Goal: Information Seeking & Learning: Learn about a topic

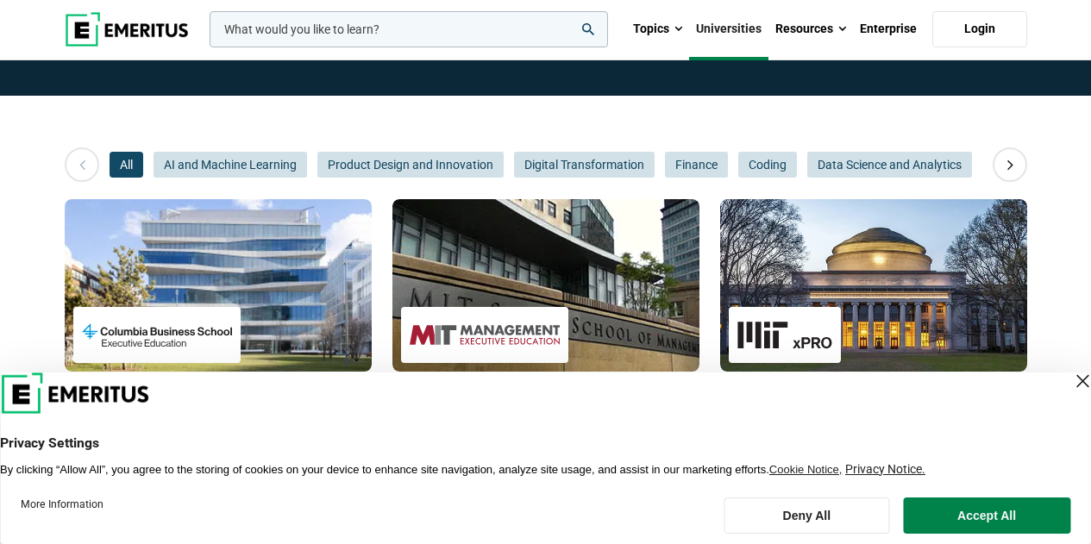
scroll to position [517, 0]
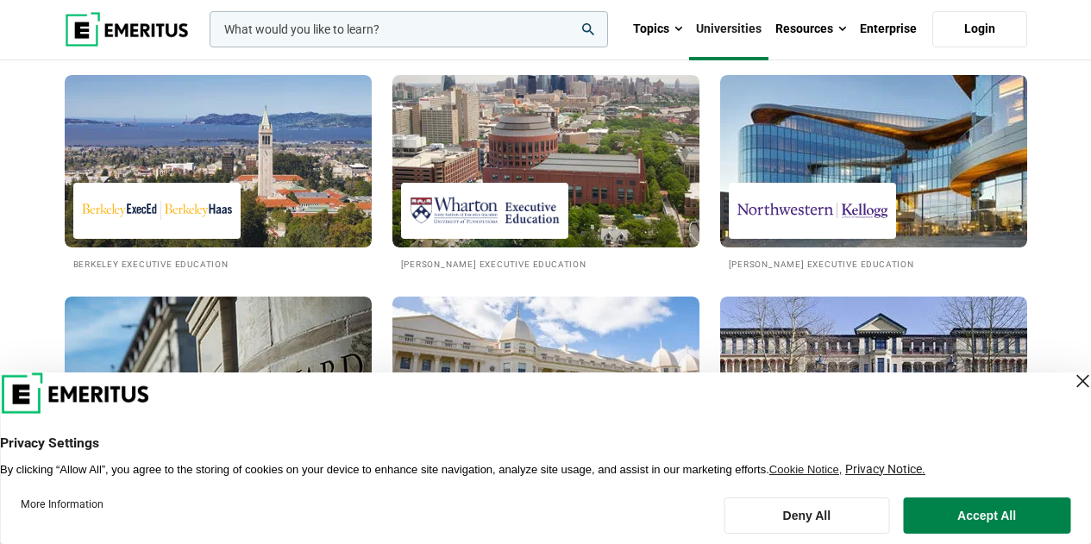
click at [1070, 379] on div "Close Layer" at bounding box center [1082, 381] width 24 height 24
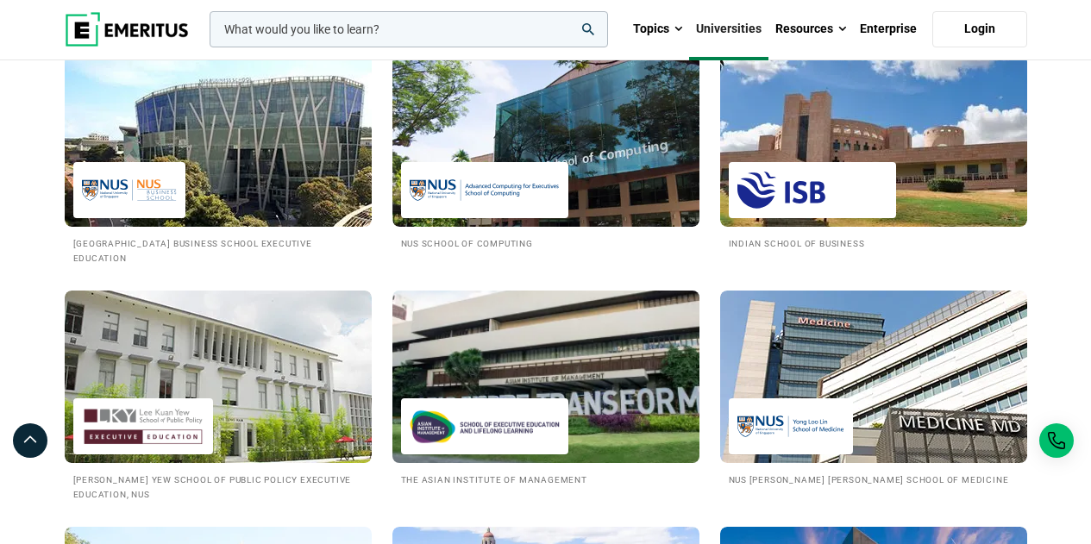
scroll to position [1639, 0]
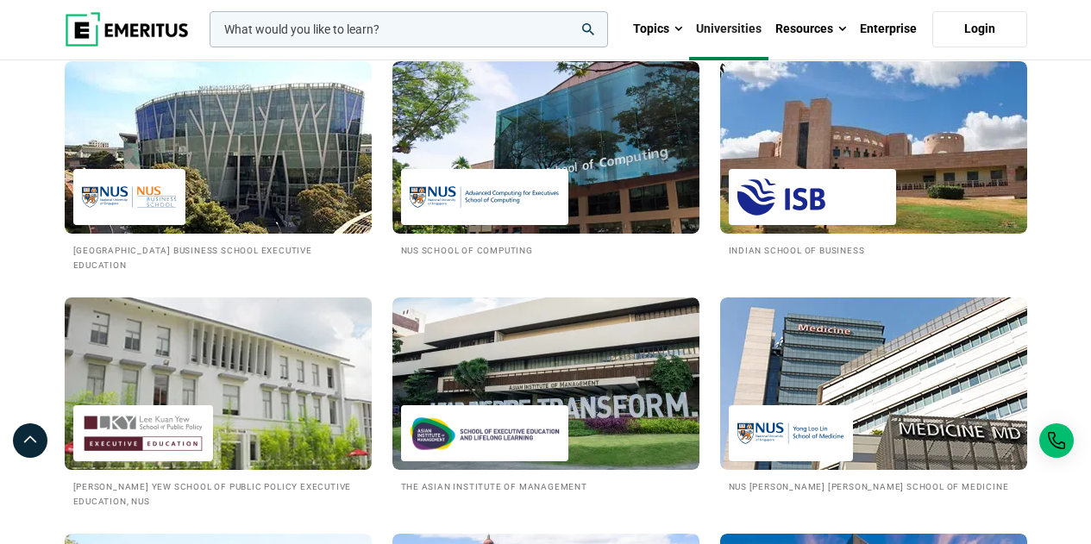
click at [189, 334] on img at bounding box center [218, 384] width 338 height 190
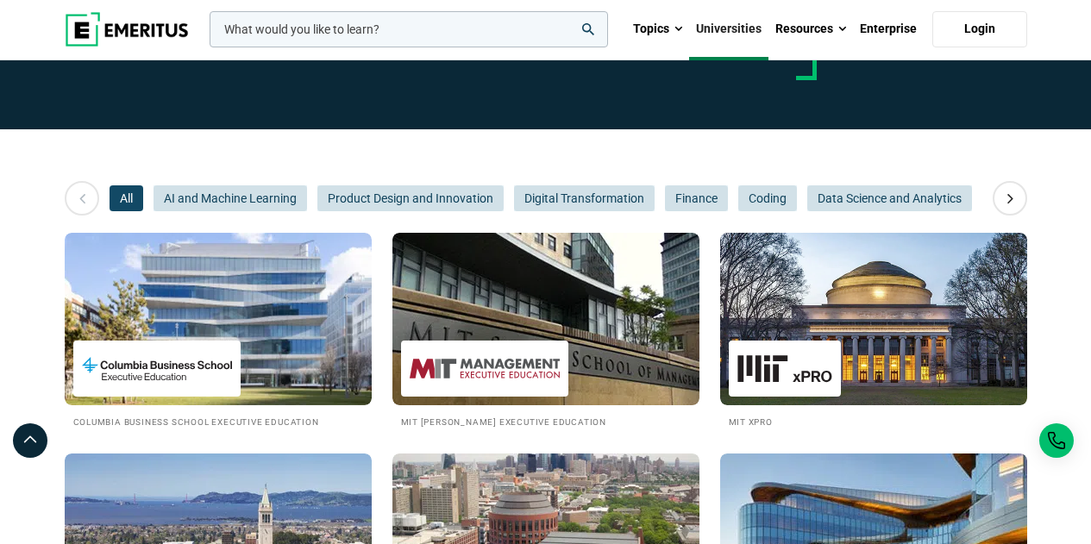
scroll to position [86, 0]
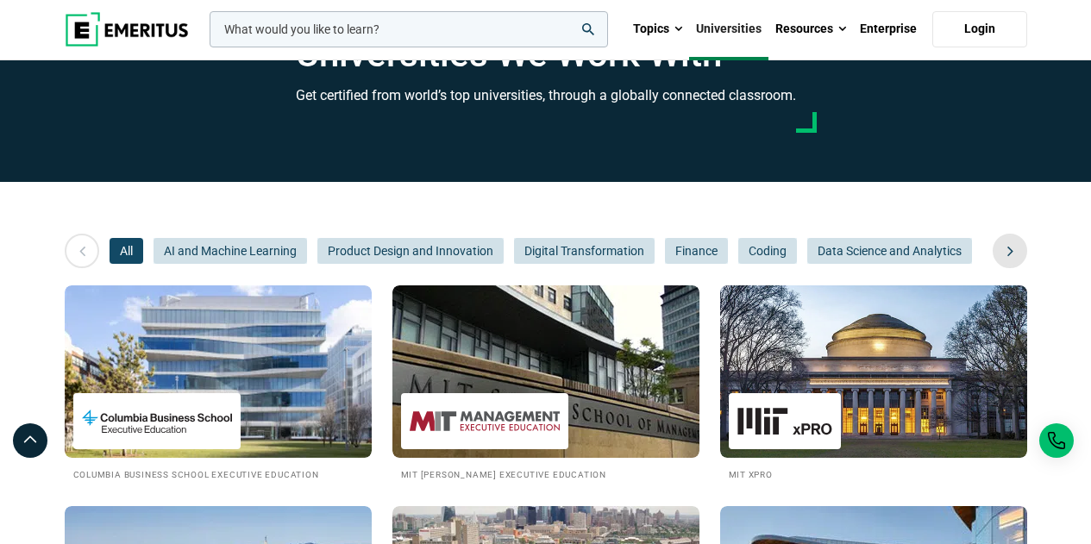
click at [1007, 237] on icon at bounding box center [1010, 250] width 30 height 31
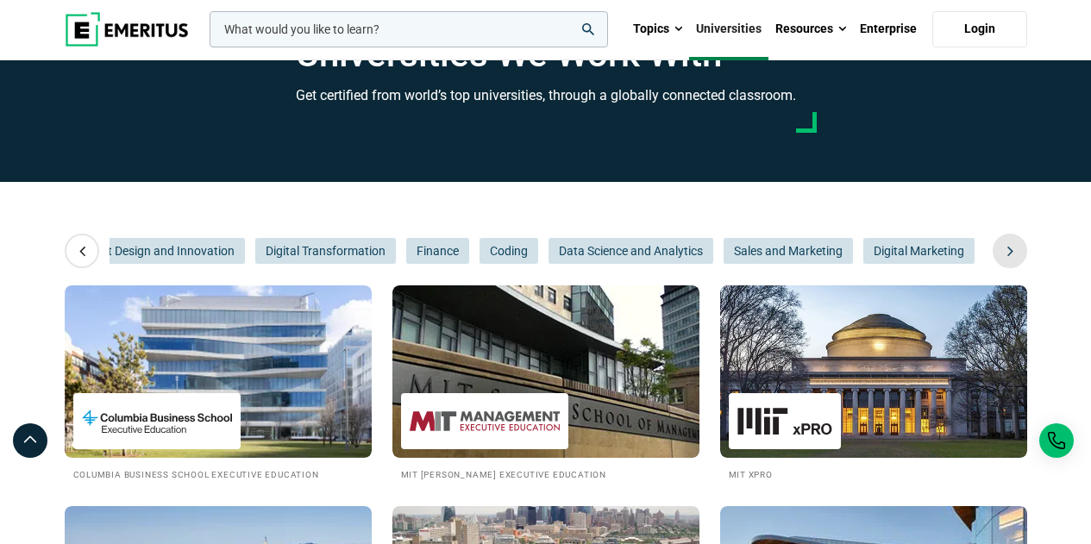
click at [1007, 237] on icon at bounding box center [1010, 250] width 30 height 31
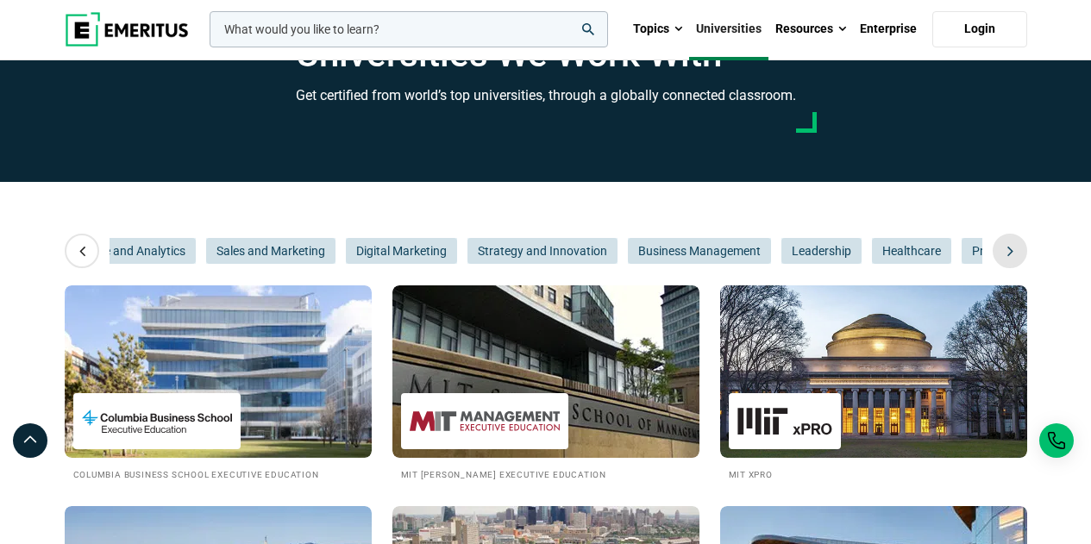
click at [1007, 237] on icon at bounding box center [1010, 250] width 30 height 31
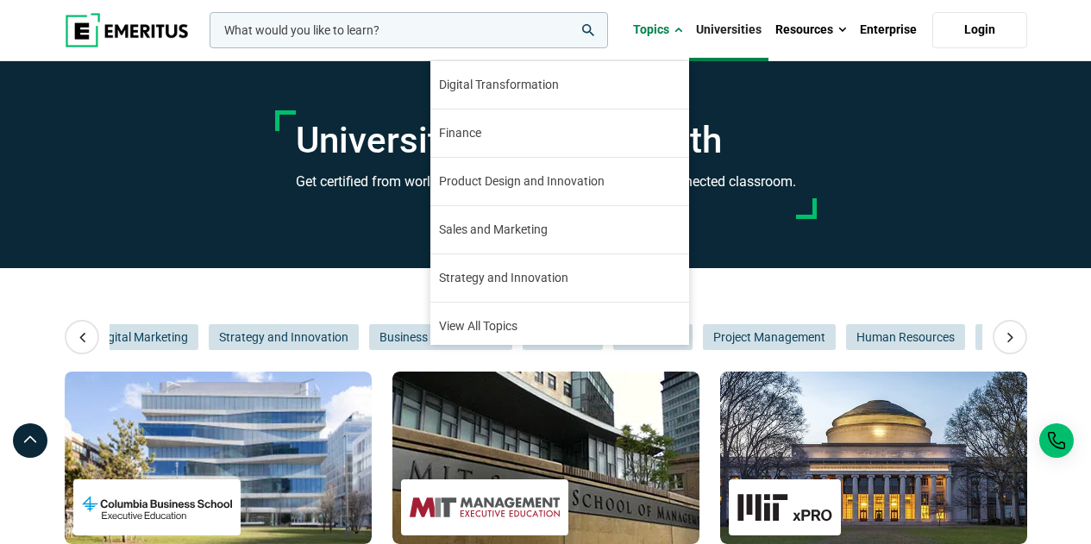
scroll to position [197, 0]
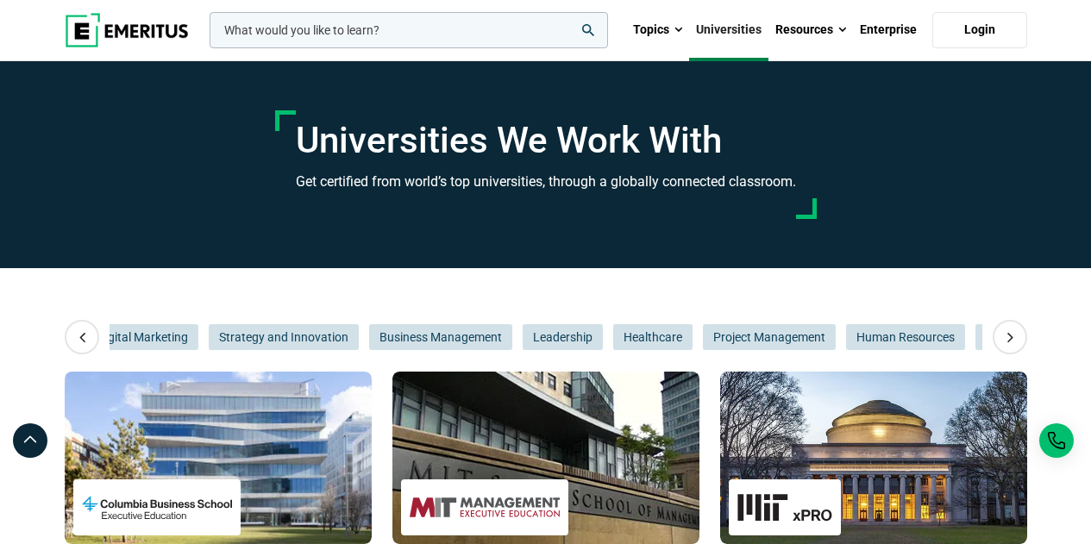
click at [86, 20] on img at bounding box center [127, 30] width 124 height 34
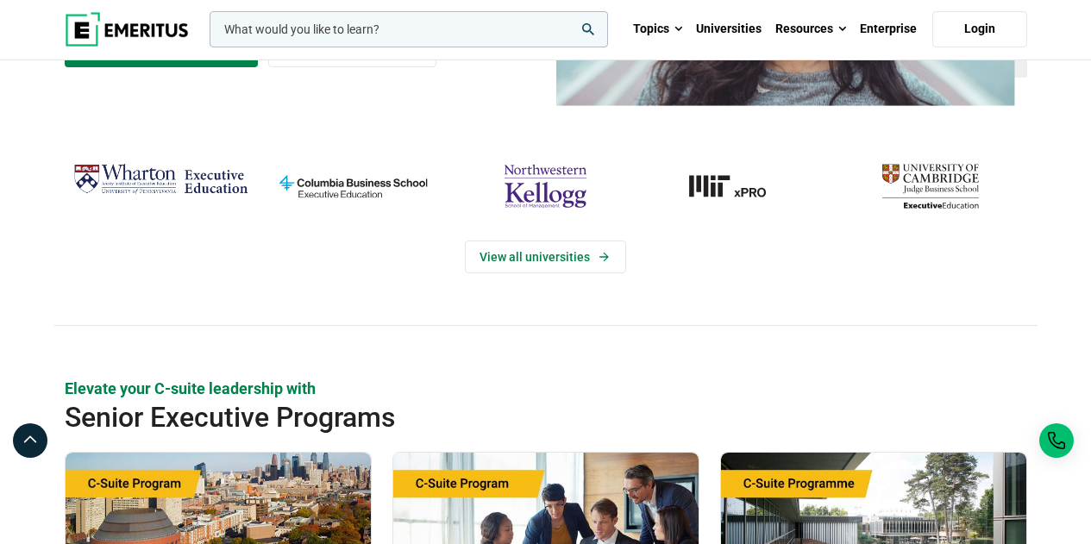
scroll to position [259, 0]
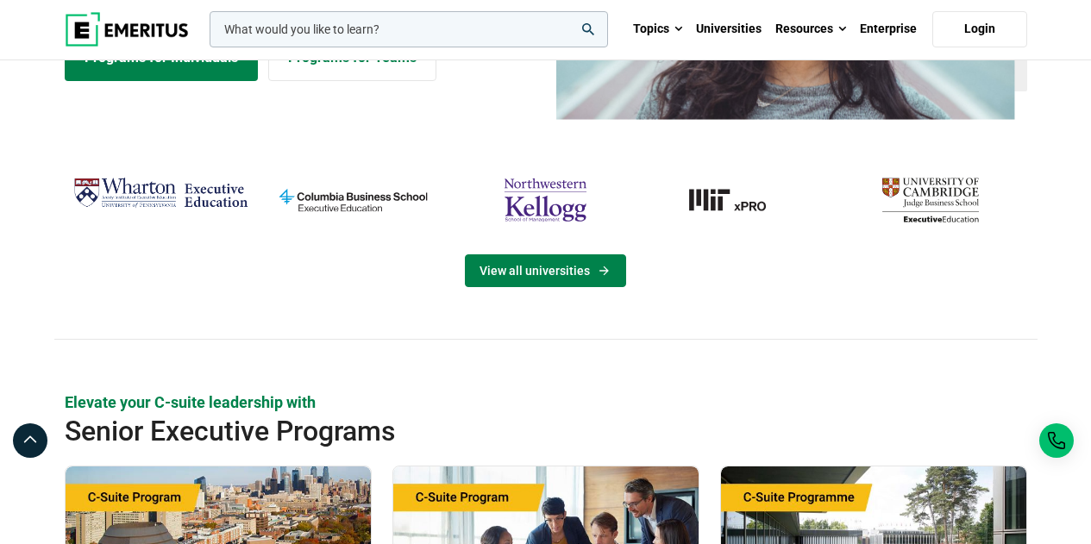
click at [617, 259] on link "View all universities" at bounding box center [545, 270] width 161 height 33
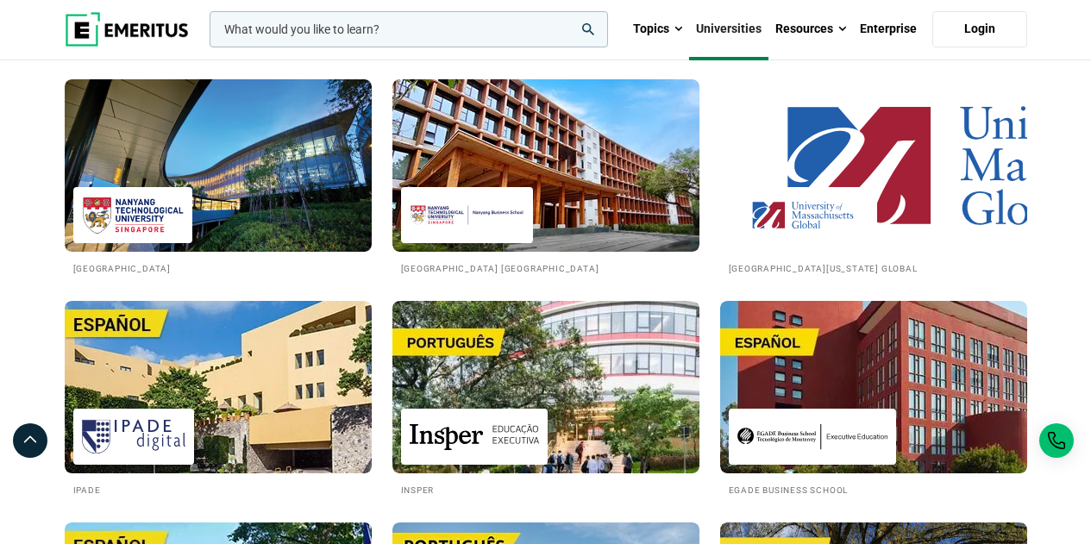
scroll to position [2760, 0]
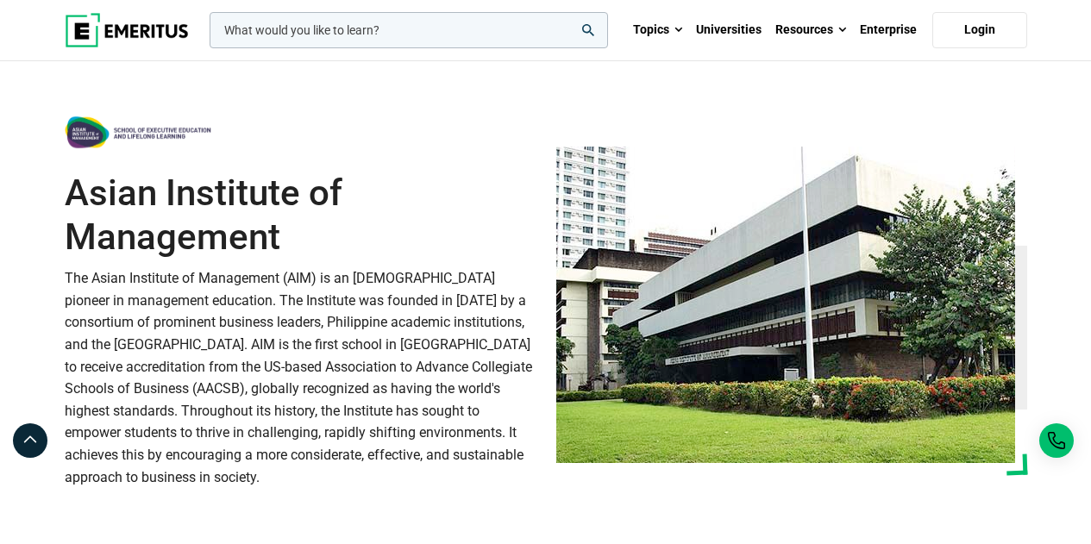
drag, startPoint x: 72, startPoint y: 193, endPoint x: 293, endPoint y: 239, distance: 225.5
click at [293, 239] on h1 "Asian Institute of Management" at bounding box center [300, 215] width 471 height 87
click at [45, 433] on div at bounding box center [30, 440] width 34 height 34
click at [35, 442] on icon at bounding box center [30, 440] width 17 height 21
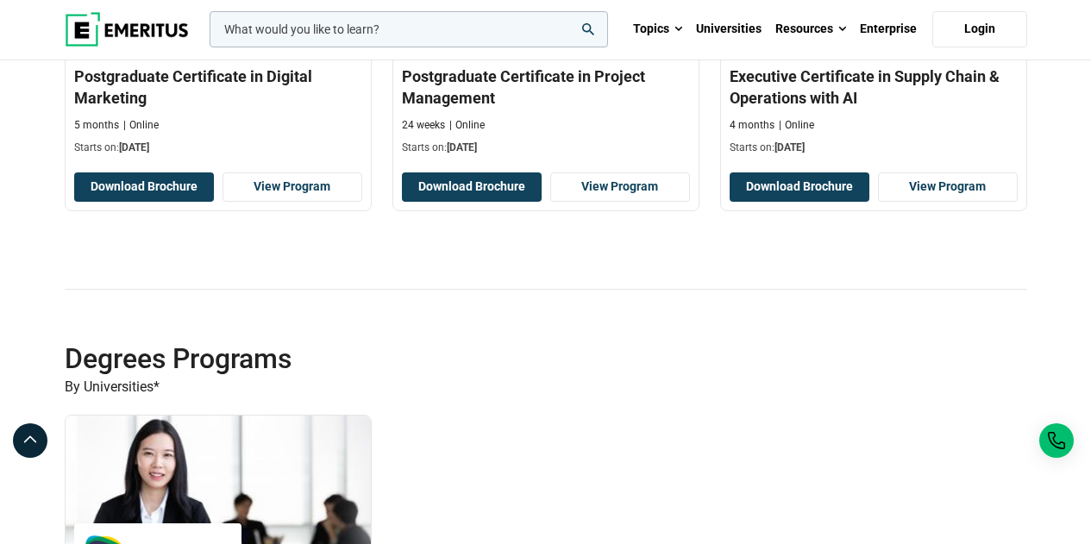
scroll to position [1725, 0]
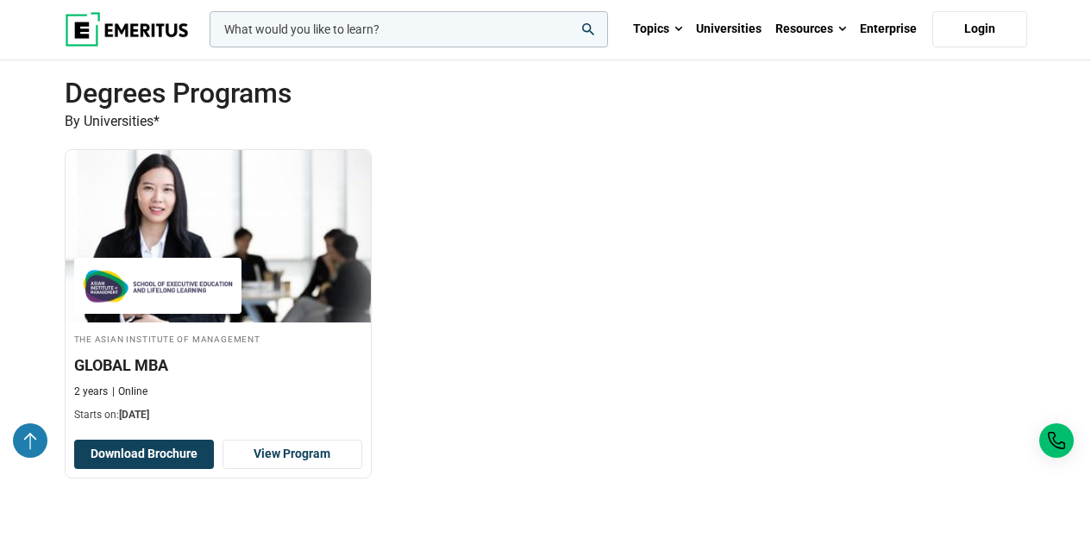
click at [28, 442] on icon at bounding box center [30, 440] width 17 height 21
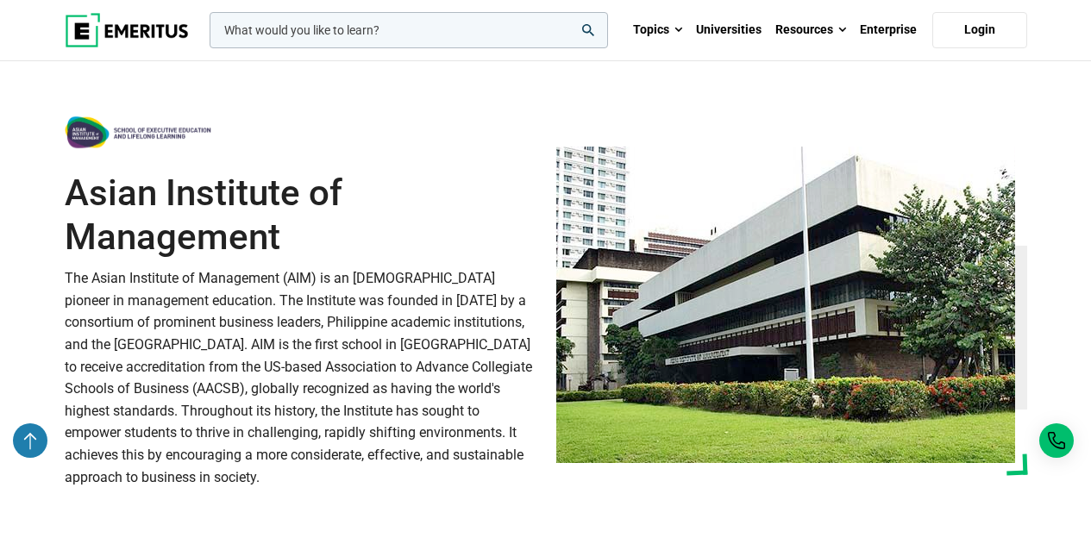
click at [28, 441] on icon at bounding box center [30, 440] width 17 height 21
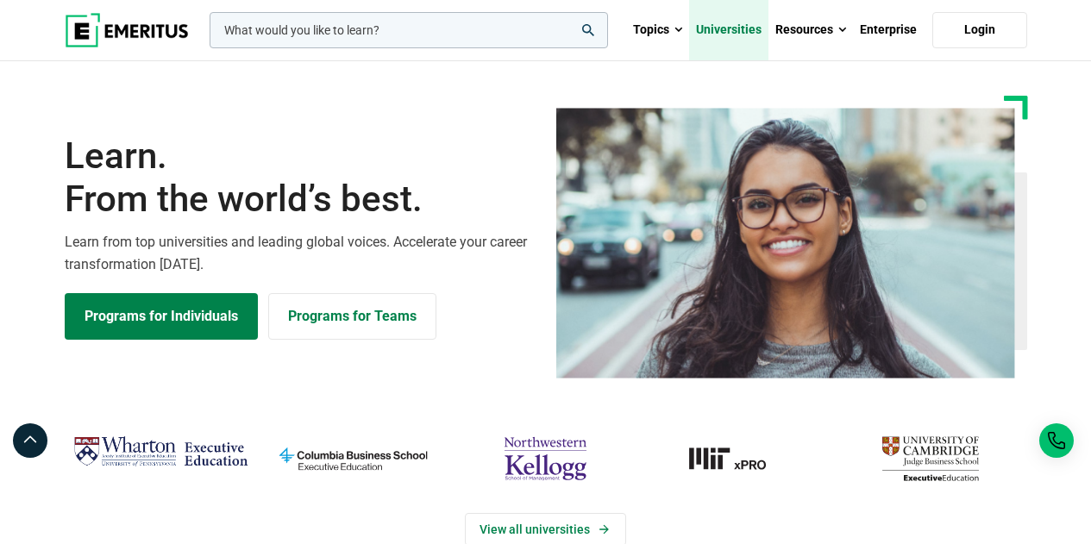
click at [748, 19] on link "Universities" at bounding box center [728, 30] width 79 height 60
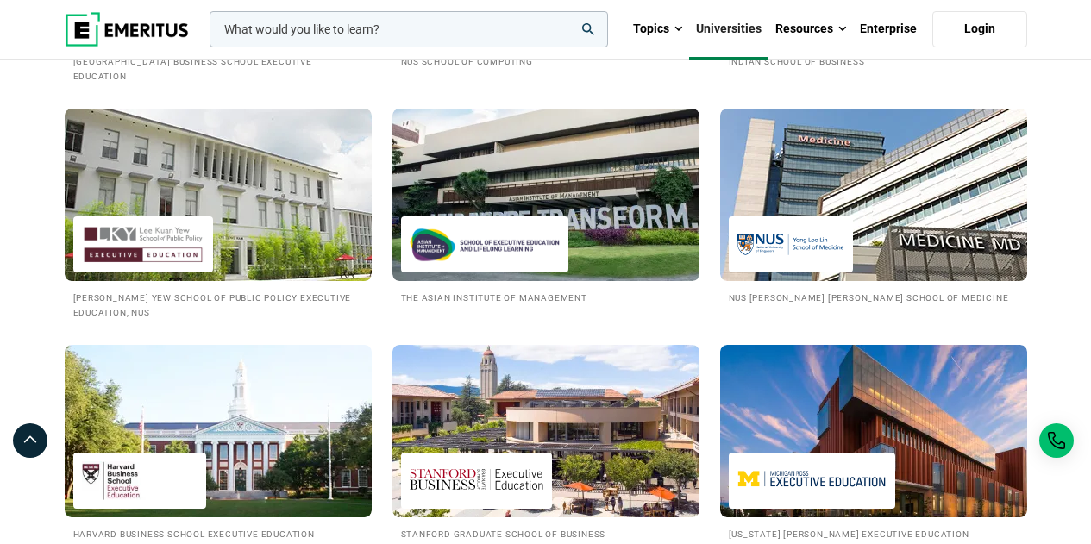
scroll to position [1811, 0]
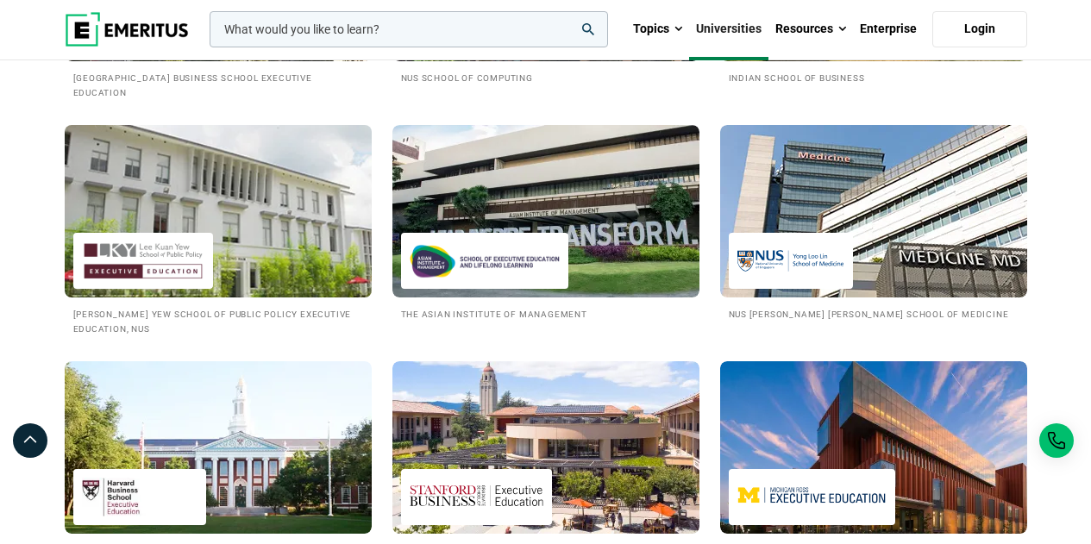
click at [239, 255] on img at bounding box center [218, 211] width 338 height 190
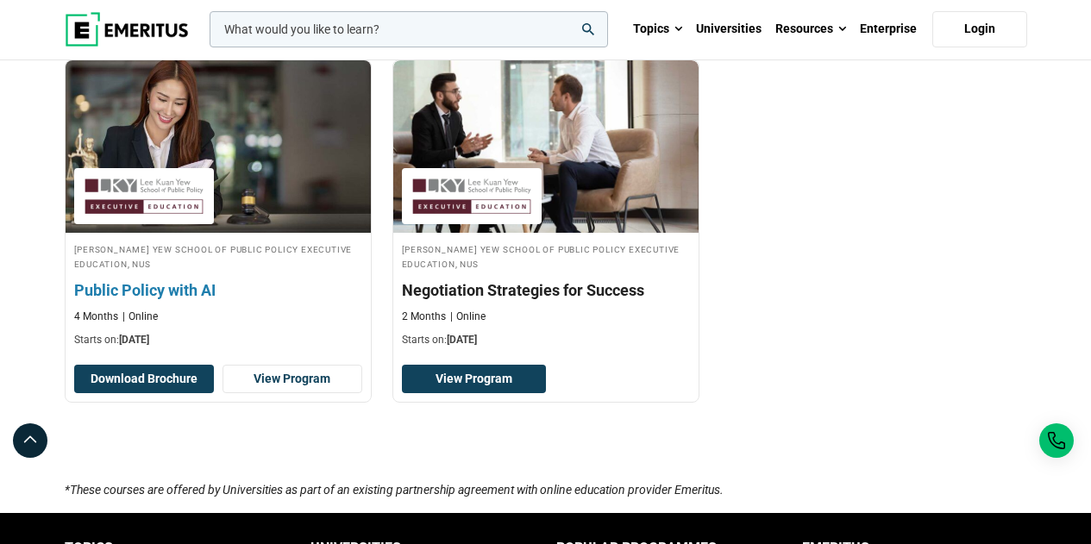
scroll to position [949, 0]
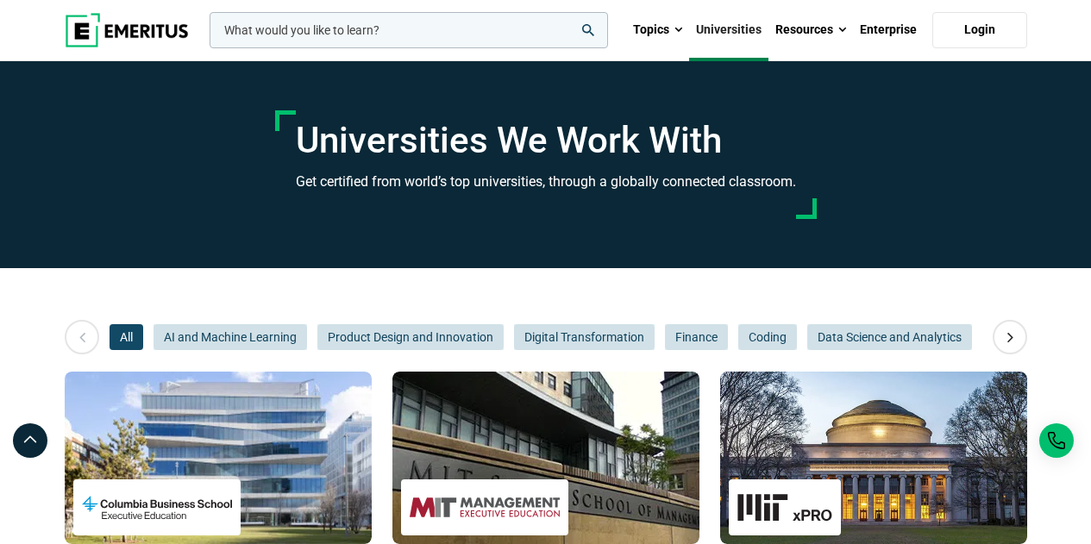
scroll to position [345, 0]
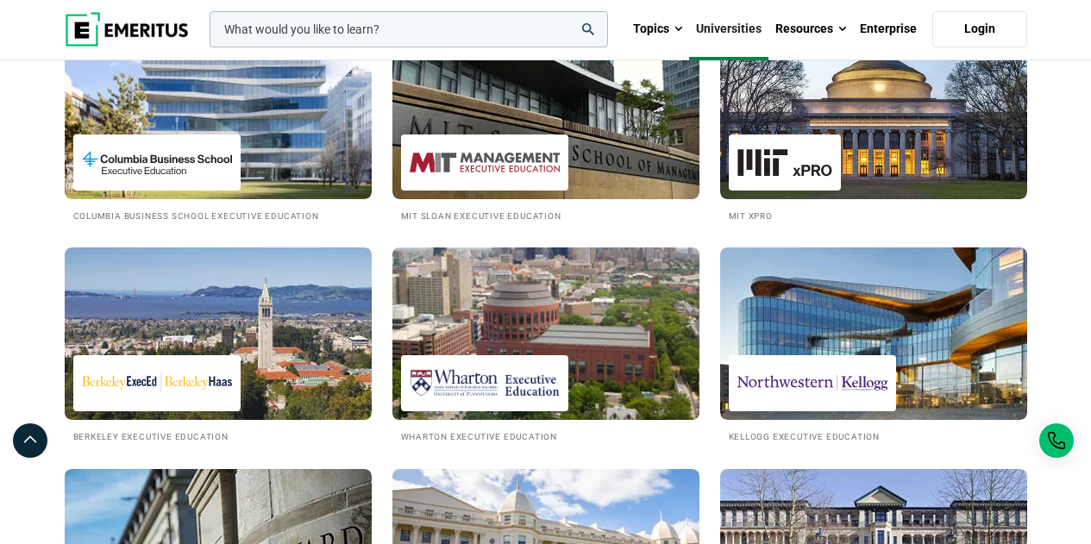
click at [579, 298] on img at bounding box center [546, 334] width 338 height 190
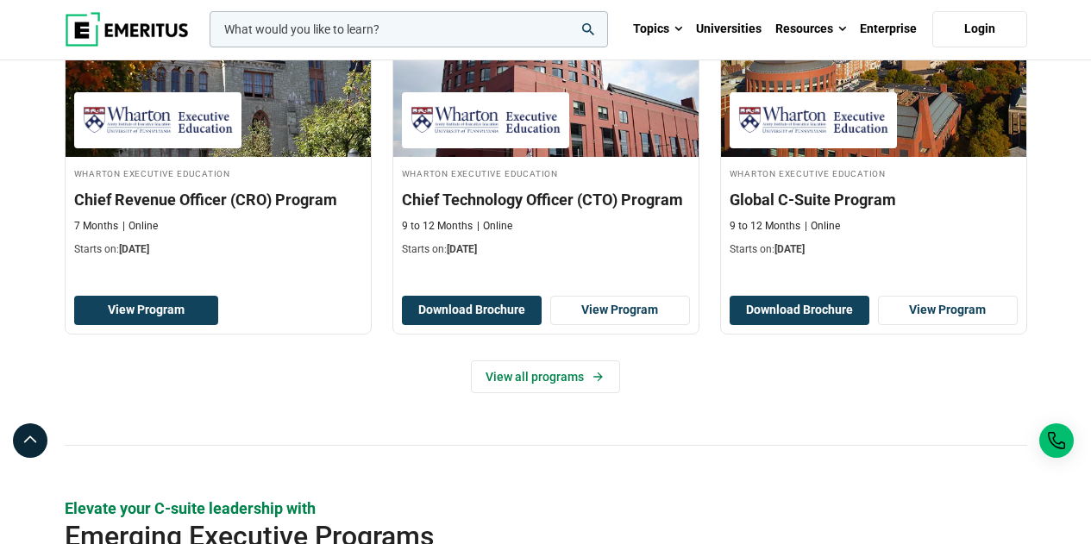
scroll to position [862, 0]
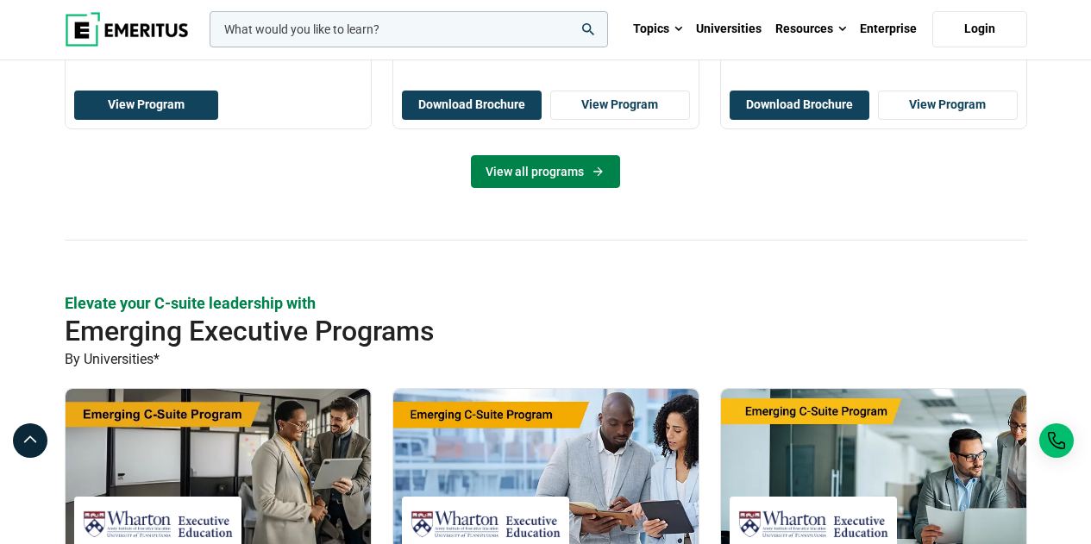
click at [517, 169] on link "View all programs" at bounding box center [545, 171] width 149 height 33
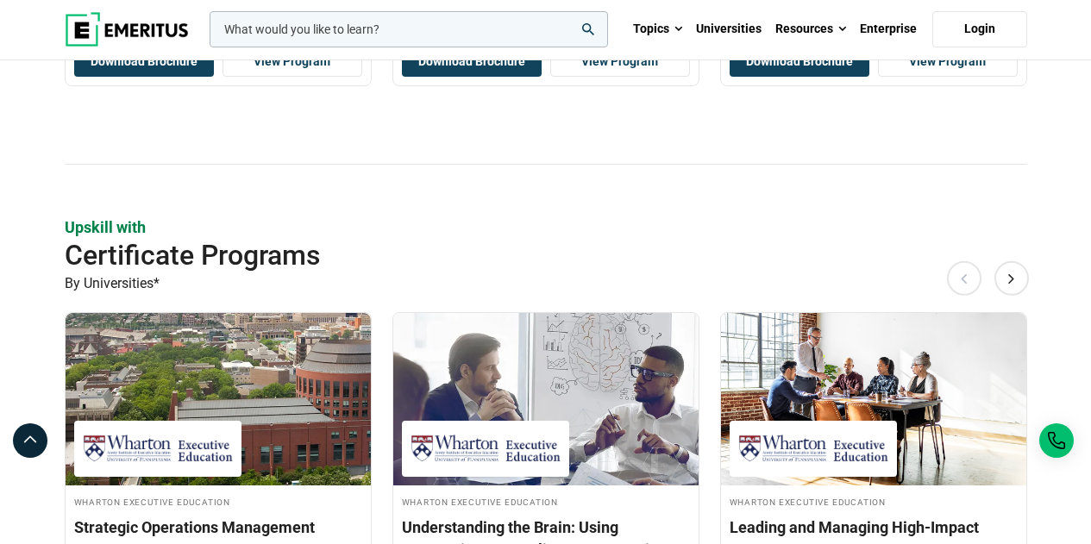
scroll to position [1639, 0]
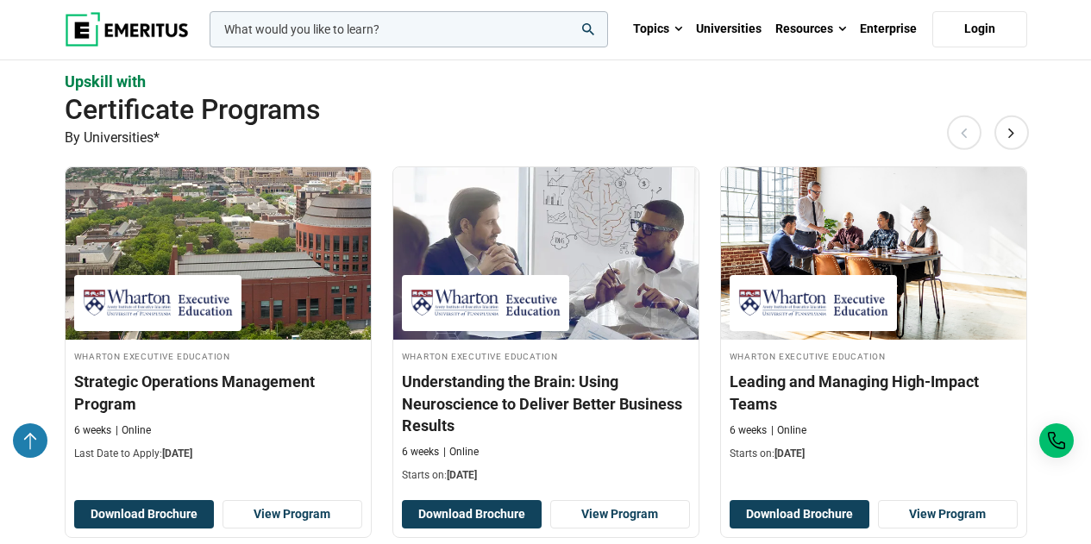
click at [23, 439] on icon at bounding box center [30, 440] width 17 height 21
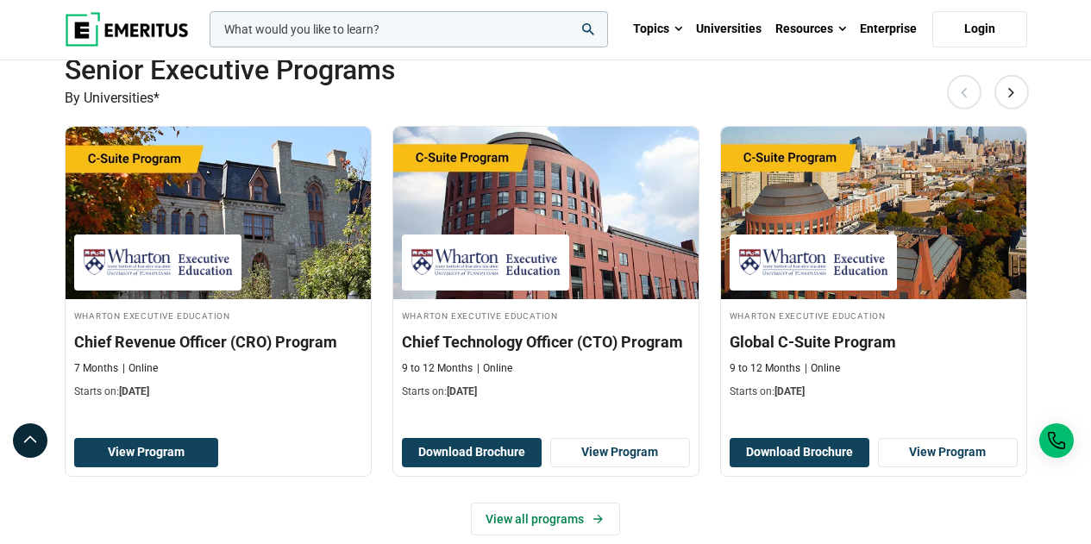
scroll to position [517, 0]
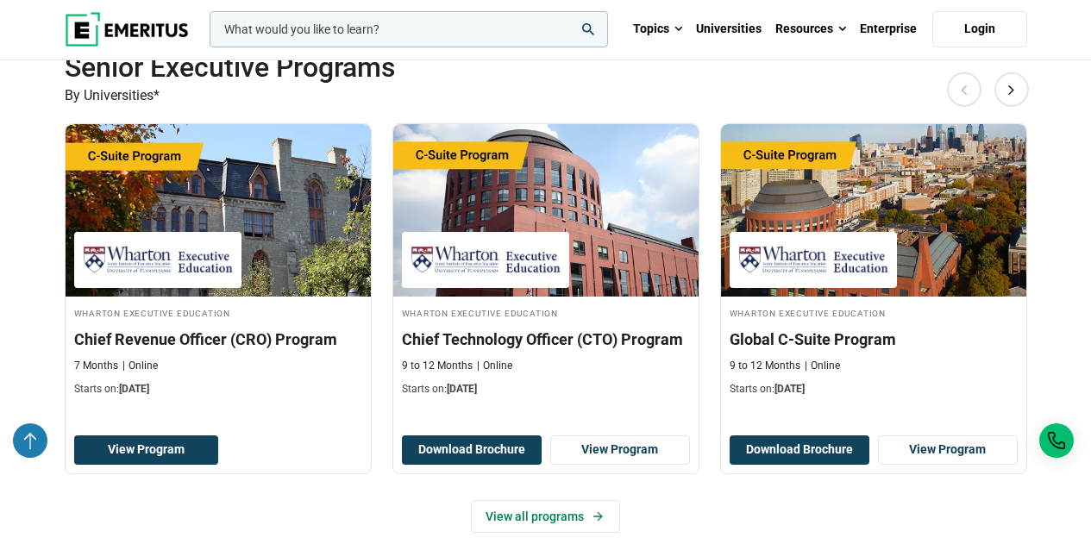
click at [38, 441] on div at bounding box center [30, 440] width 34 height 34
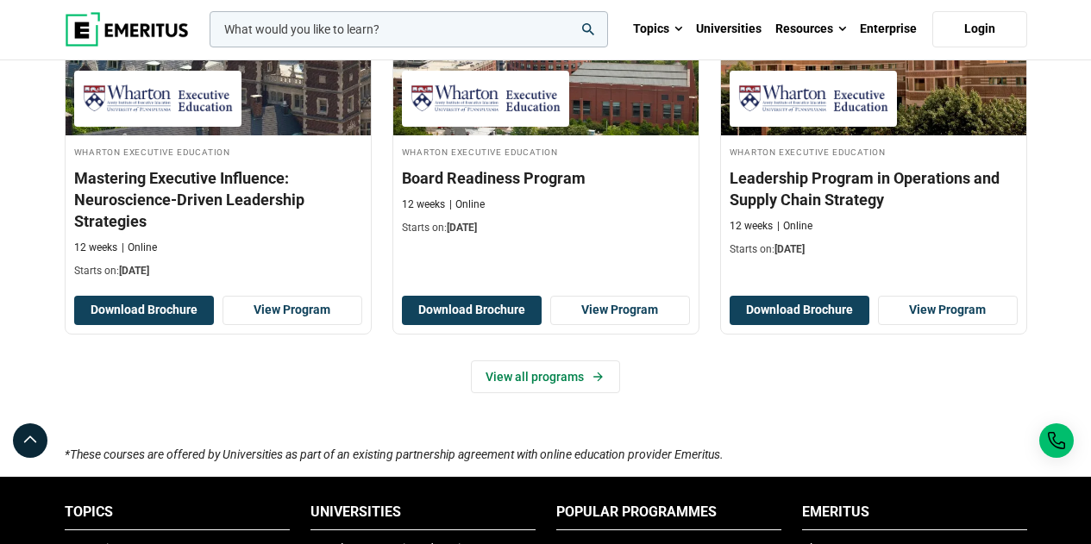
scroll to position [2501, 0]
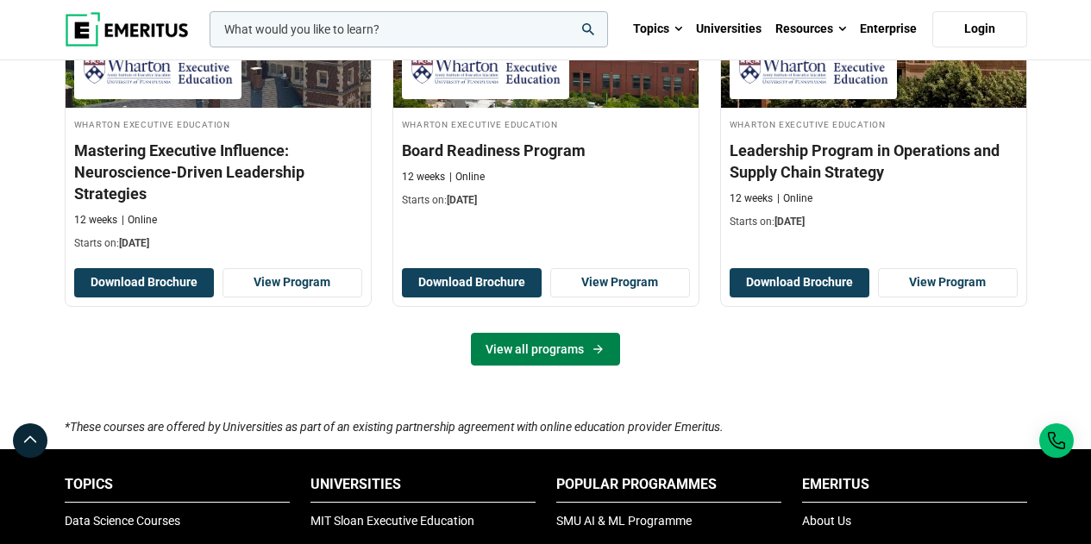
click at [557, 348] on link "View all programs" at bounding box center [545, 349] width 149 height 33
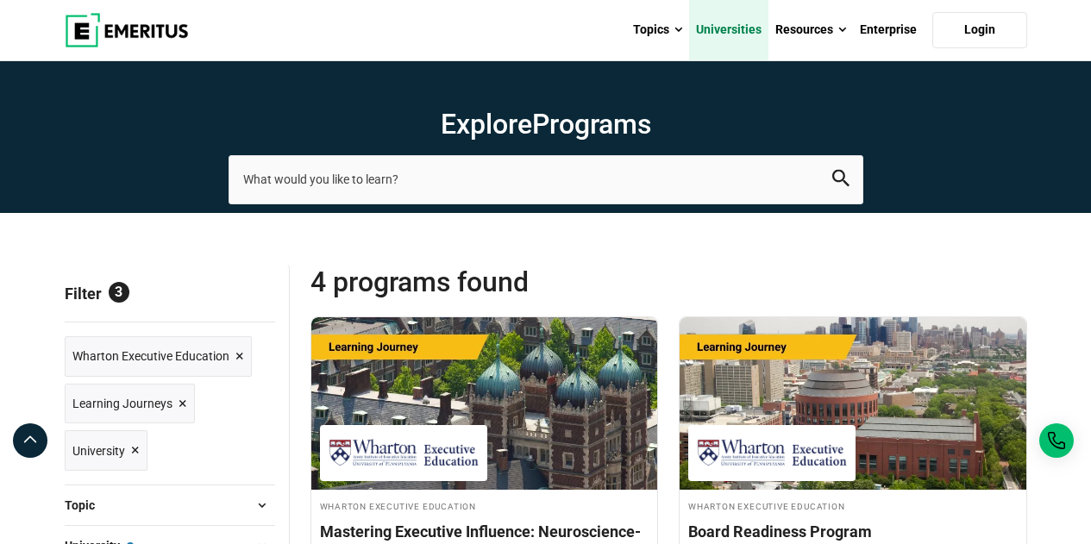
click at [756, 19] on link "Universities" at bounding box center [728, 30] width 79 height 60
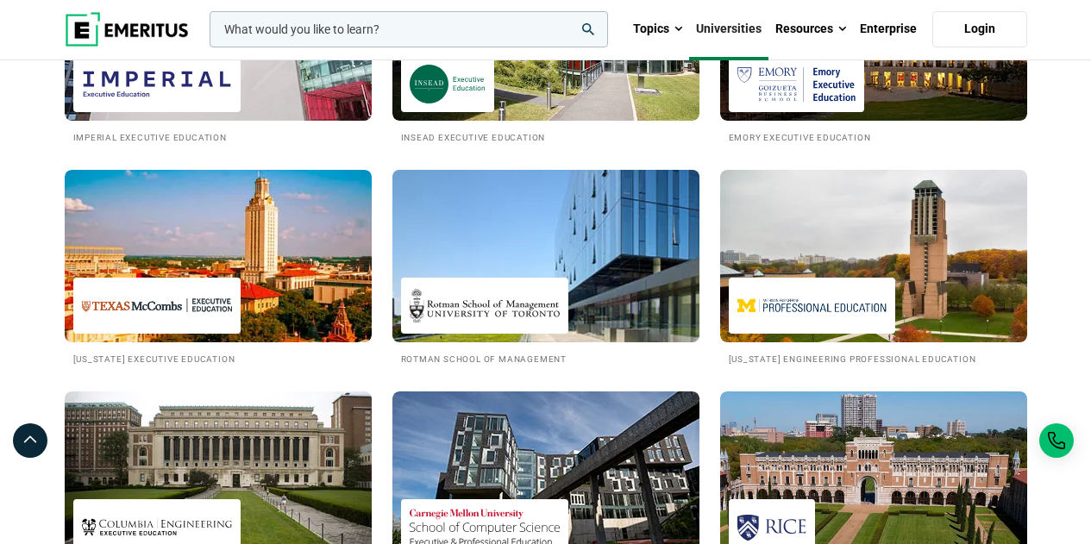
scroll to position [1121, 0]
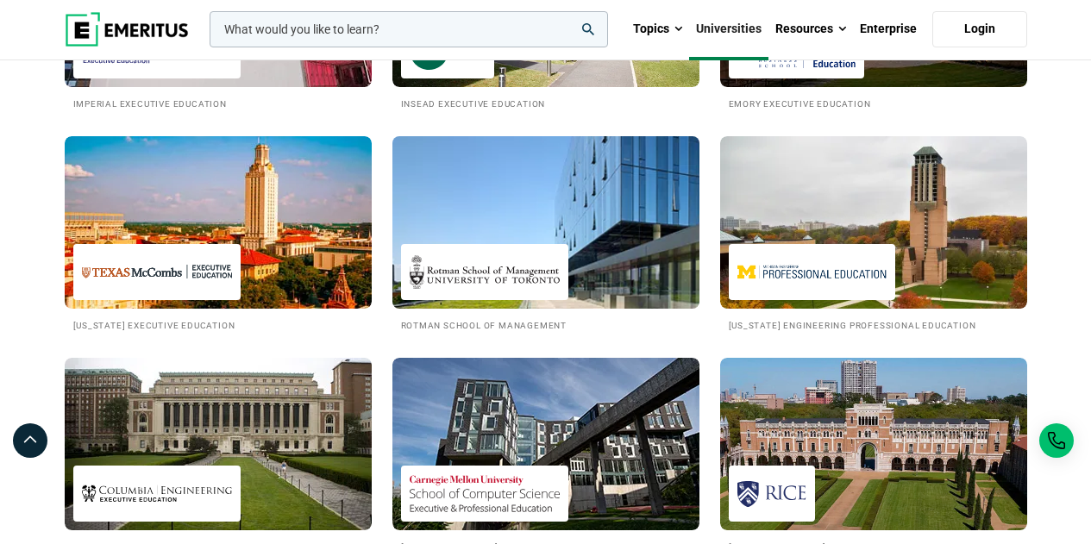
click at [519, 202] on img at bounding box center [546, 223] width 338 height 190
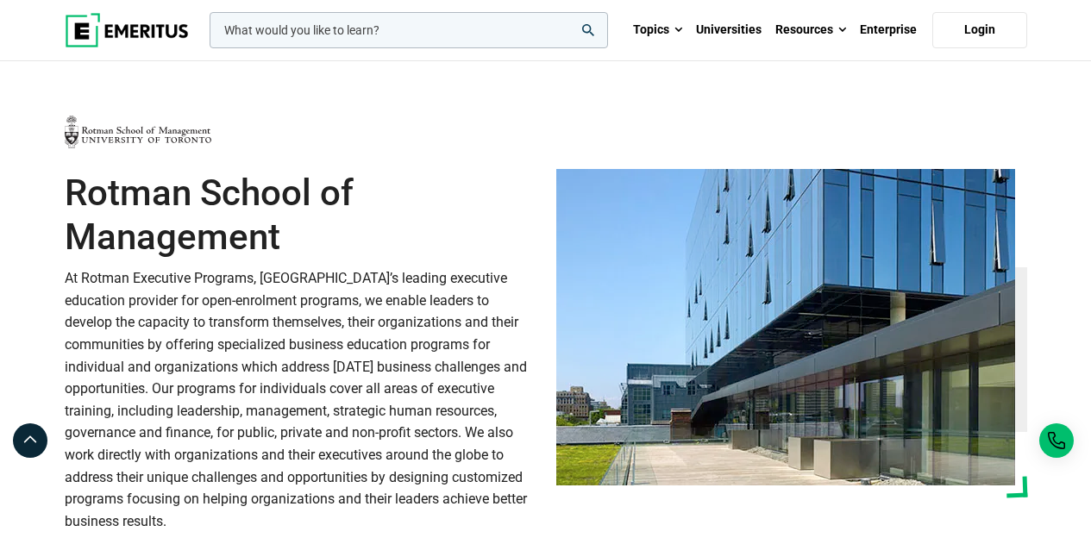
click at [65, 27] on img at bounding box center [127, 30] width 124 height 34
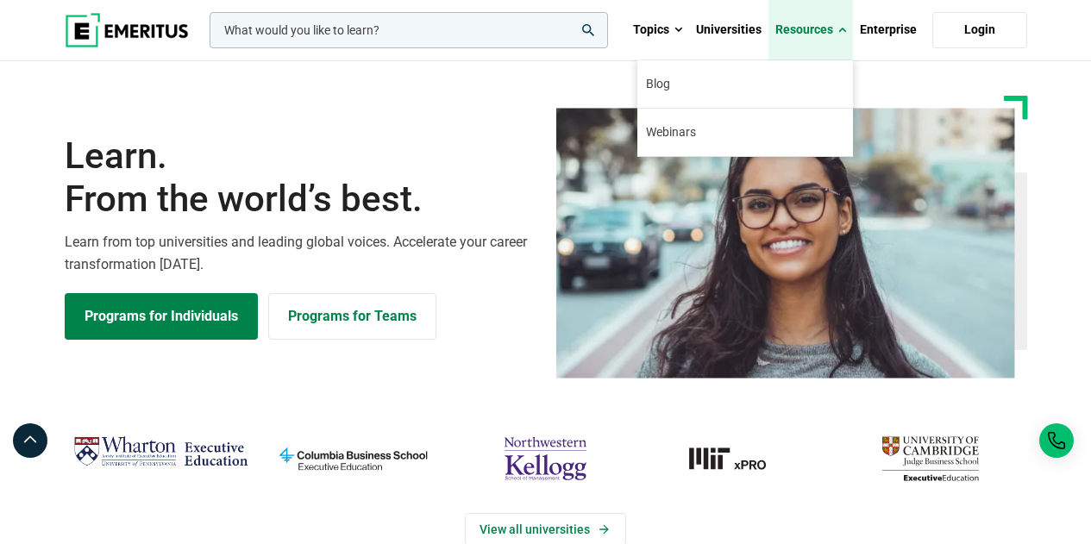
click at [844, 31] on span at bounding box center [842, 30] width 8 height 17
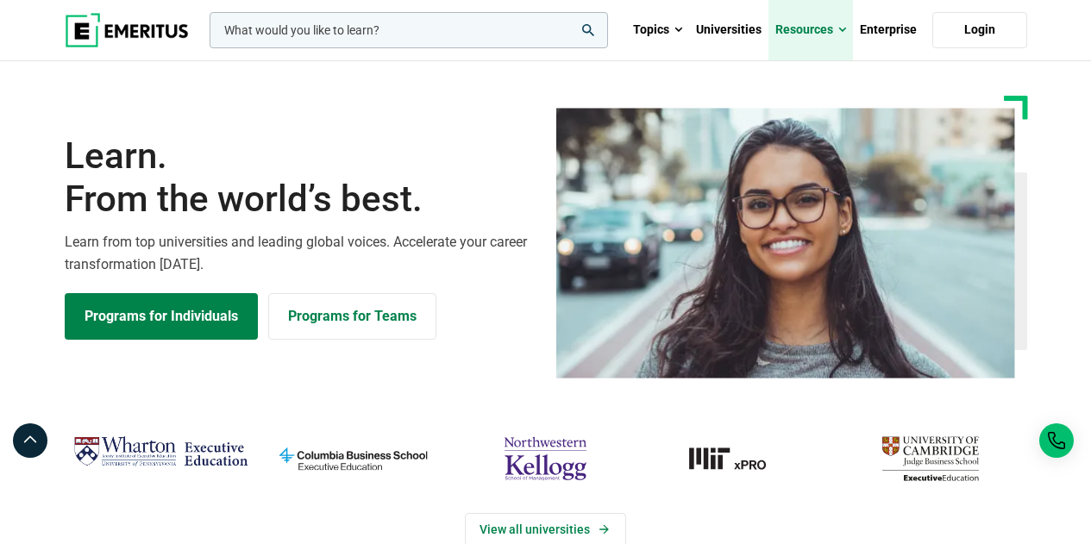
click at [844, 31] on span at bounding box center [842, 30] width 8 height 17
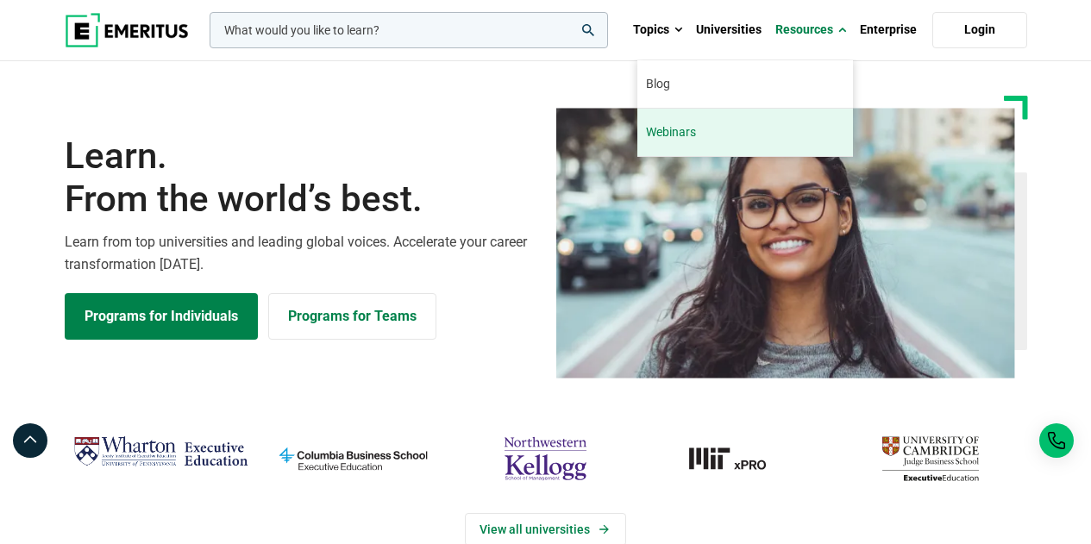
click at [768, 137] on link "Webinars" at bounding box center [745, 132] width 216 height 47
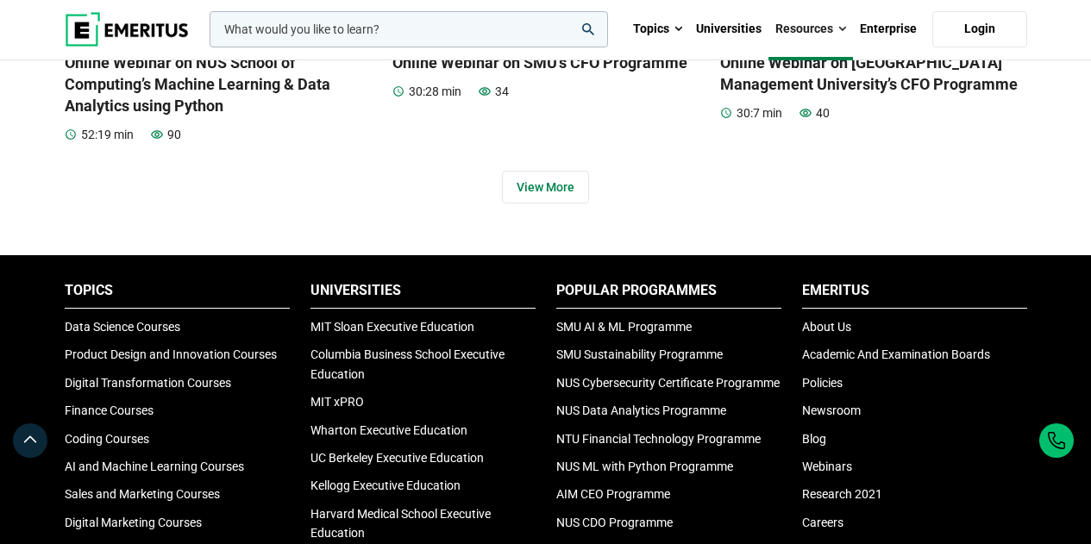
scroll to position [2501, 0]
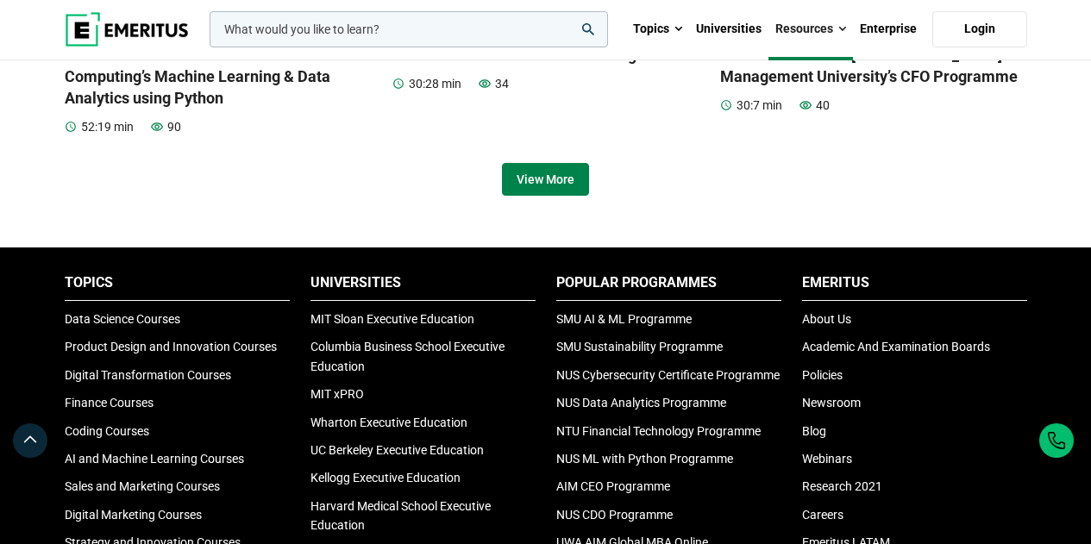
click at [571, 179] on link "View More" at bounding box center [545, 179] width 87 height 33
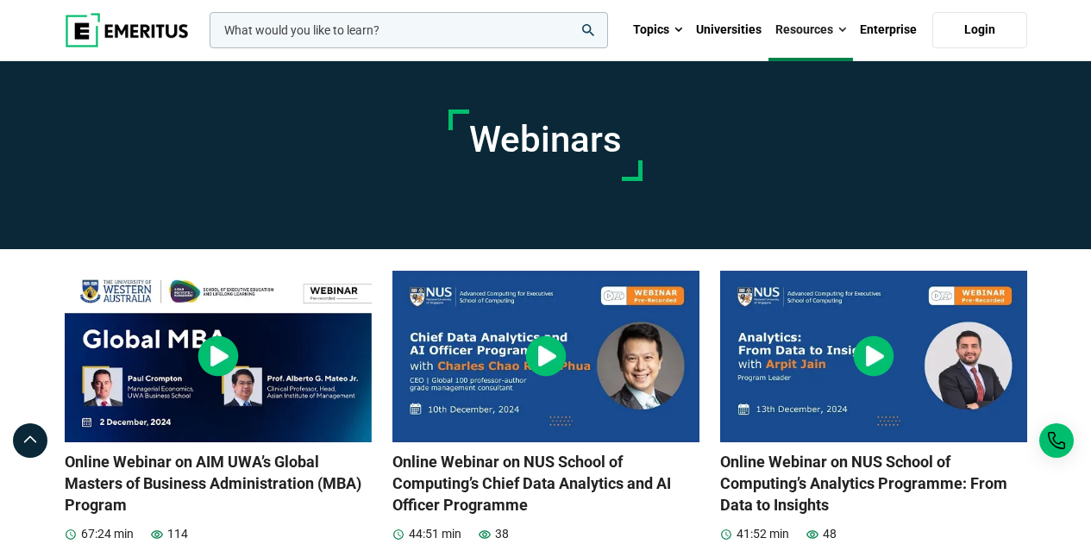
scroll to position [0, 0]
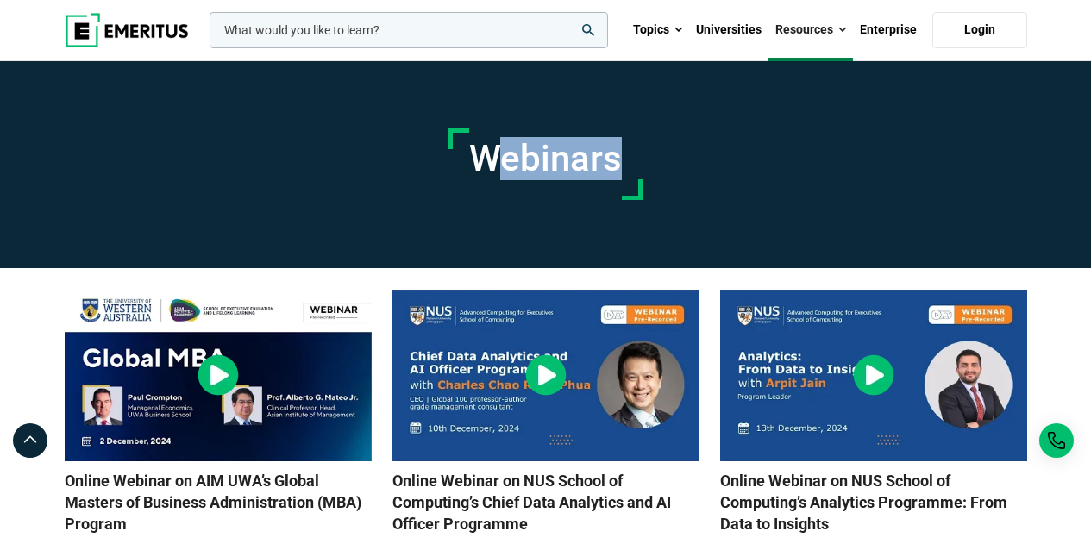
drag, startPoint x: 486, startPoint y: 143, endPoint x: 633, endPoint y: 183, distance: 151.9
click at [633, 195] on div "Webinars" at bounding box center [545, 163] width 194 height 71
click at [633, 155] on div "Webinars" at bounding box center [545, 163] width 194 height 71
click at [631, 164] on div "Webinars" at bounding box center [545, 163] width 194 height 71
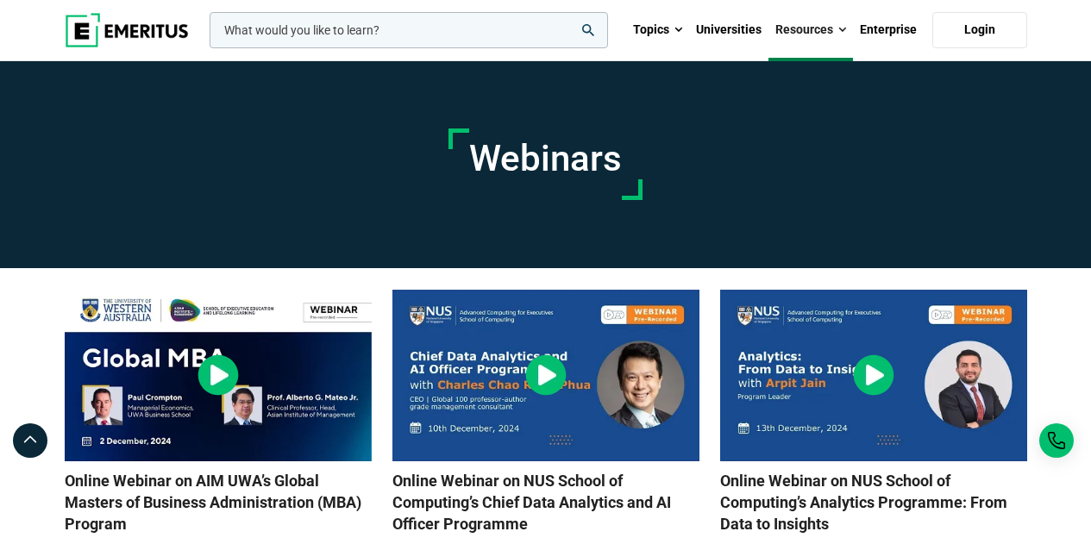
drag, startPoint x: 624, startPoint y: 160, endPoint x: 0, endPoint y: 285, distance: 635.9
drag, startPoint x: 170, startPoint y: 204, endPoint x: 154, endPoint y: 211, distance: 17.4
click at [154, 210] on section "Webinars" at bounding box center [545, 164] width 1091 height 207
drag, startPoint x: 554, startPoint y: 157, endPoint x: 548, endPoint y: 165, distance: 9.8
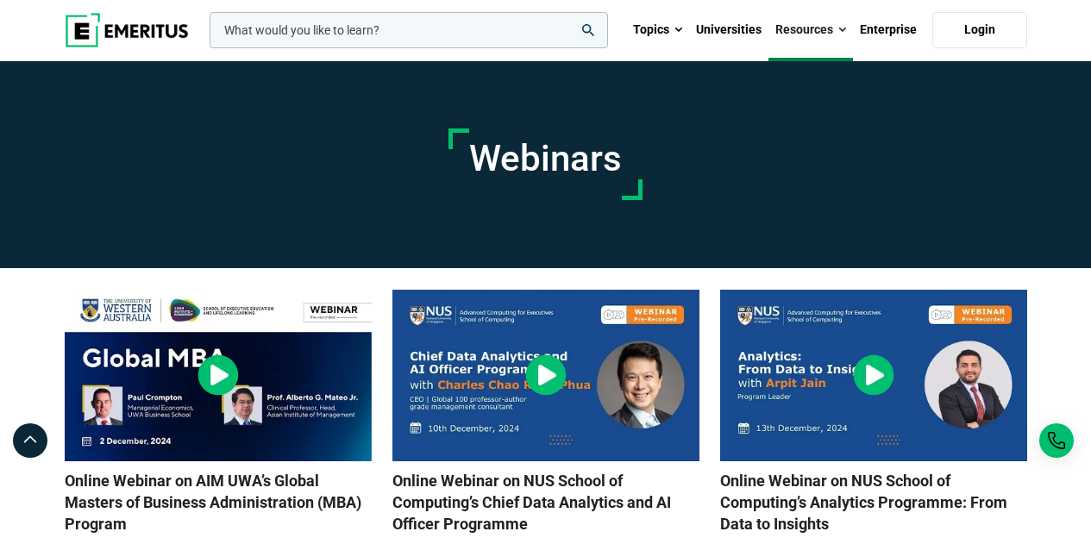
click at [554, 157] on h1 "Webinars" at bounding box center [545, 158] width 153 height 43
click at [548, 165] on h1 "Webinars" at bounding box center [545, 158] width 153 height 43
click at [548, 163] on h1 "Webinars" at bounding box center [545, 158] width 153 height 43
click at [549, 163] on h1 "Webinars" at bounding box center [545, 158] width 153 height 43
click at [567, 162] on h1 "Webinars" at bounding box center [545, 158] width 153 height 43
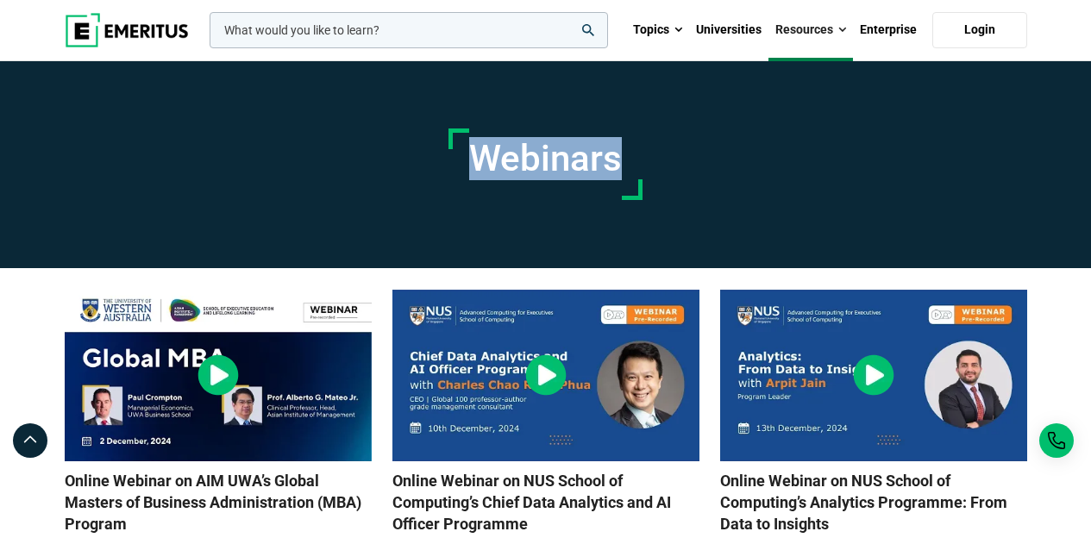
click at [567, 162] on h1 "Webinars" at bounding box center [545, 158] width 153 height 43
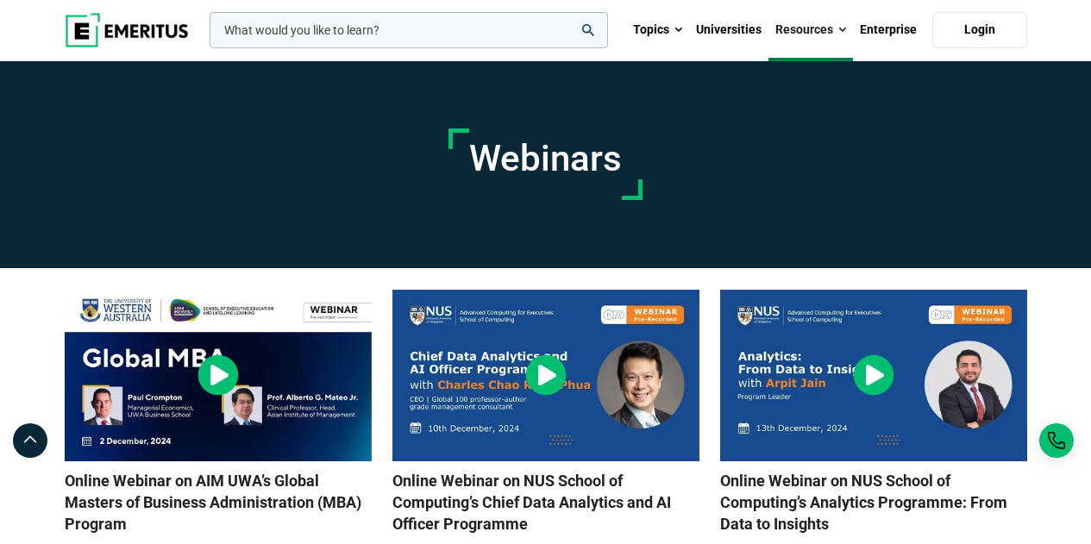
click at [692, 155] on section "Webinars" at bounding box center [545, 164] width 1091 height 207
